Goal: Transaction & Acquisition: Purchase product/service

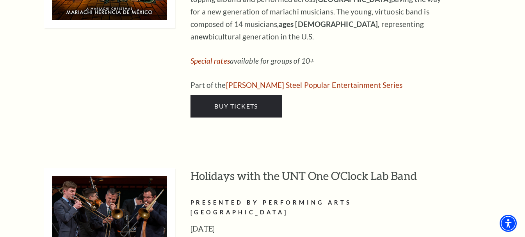
scroll to position [3083, 0]
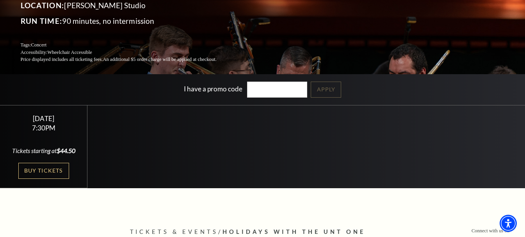
scroll to position [117, 0]
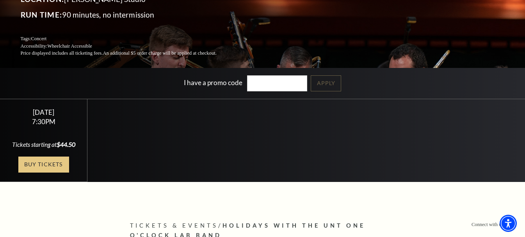
click at [60, 169] on link "Buy Tickets" at bounding box center [43, 164] width 51 height 16
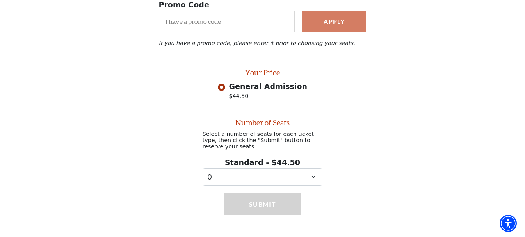
scroll to position [89, 0]
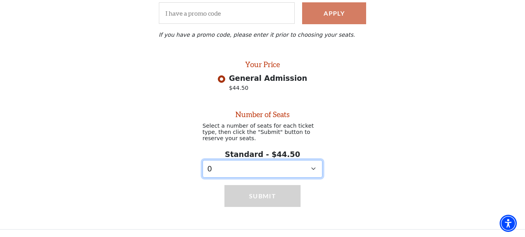
click at [308, 171] on select "0 1" at bounding box center [263, 169] width 120 height 18
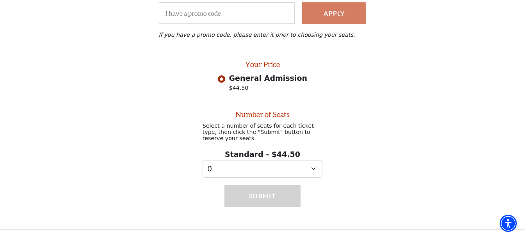
click at [380, 125] on div "Number of Seats Select a number of seats for each ticket type, then click the "…" at bounding box center [262, 136] width 525 height 82
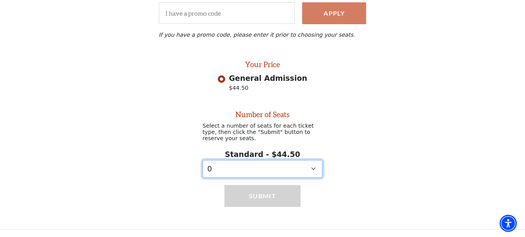
click at [306, 173] on select "0 1" at bounding box center [263, 169] width 120 height 18
select select "1"
click at [203, 160] on select "0 1" at bounding box center [263, 169] width 120 height 18
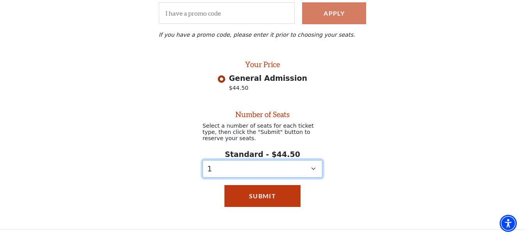
click at [304, 165] on select "0 1" at bounding box center [263, 169] width 120 height 18
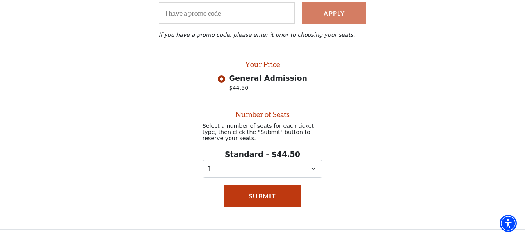
click at [349, 195] on div "Submit" at bounding box center [262, 204] width 525 height 52
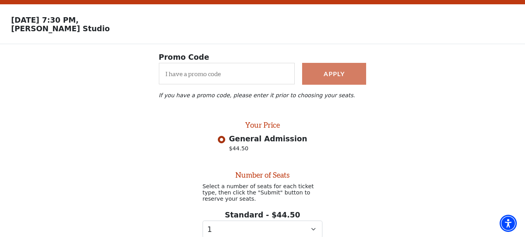
scroll to position [0, 0]
